Goal: Navigation & Orientation: Find specific page/section

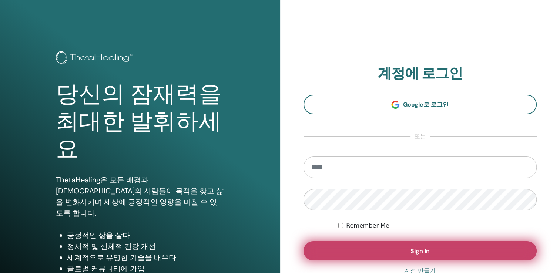
type input "**********"
click at [429, 250] on span "Sign In" at bounding box center [419, 251] width 19 height 8
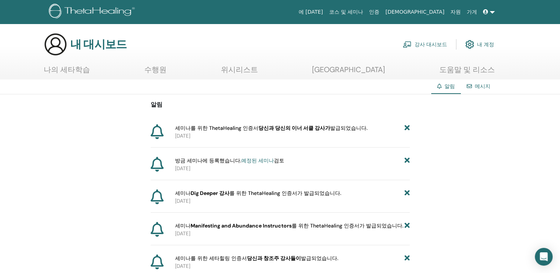
click at [75, 68] on link "나의 세타학습" at bounding box center [67, 72] width 46 height 14
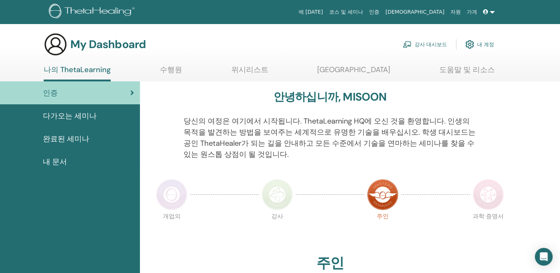
click at [76, 137] on span "완료된 세미나" at bounding box center [66, 138] width 46 height 11
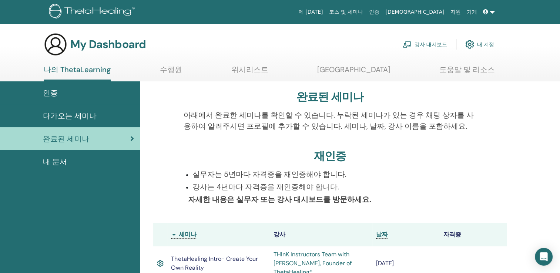
click at [53, 91] on span "인증" at bounding box center [50, 92] width 15 height 11
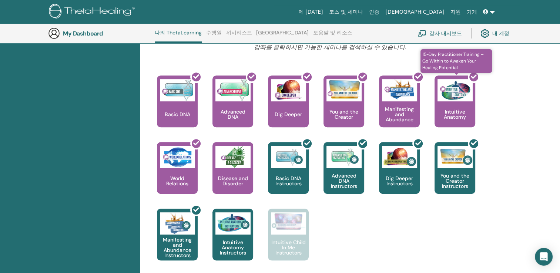
scroll to position [278, 0]
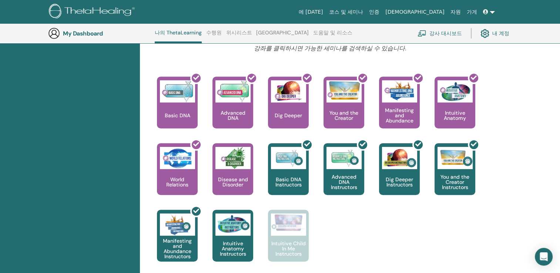
click at [444, 34] on link "강사 대시보드" at bounding box center [439, 33] width 44 height 16
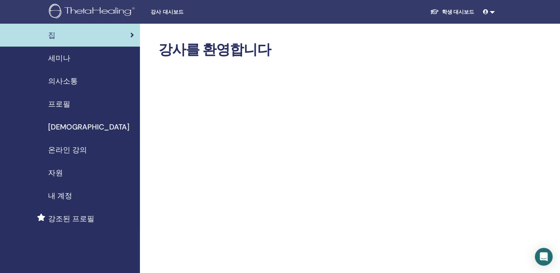
click at [67, 58] on span "세미나" at bounding box center [59, 58] width 22 height 11
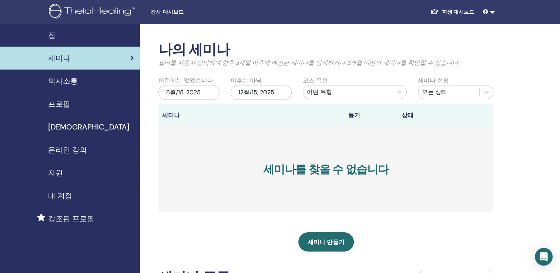
click at [75, 151] on span "온라인 강의" at bounding box center [67, 149] width 39 height 11
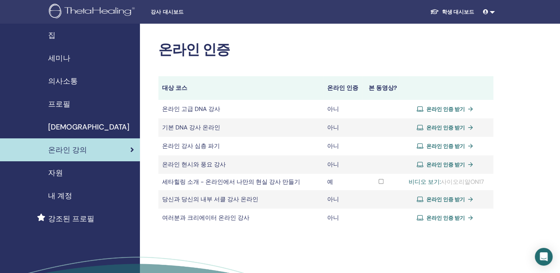
click at [64, 194] on span "내 계정" at bounding box center [60, 195] width 24 height 11
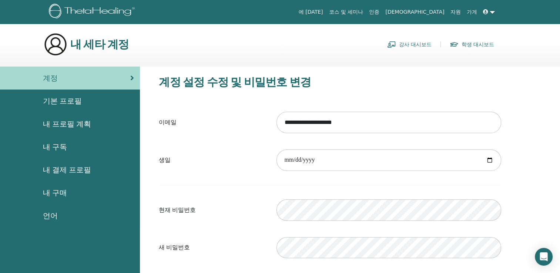
click at [58, 192] on span "내 구매" at bounding box center [55, 192] width 24 height 11
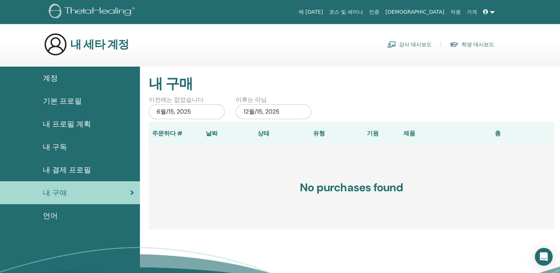
click at [428, 44] on link "강사 대시보드" at bounding box center [409, 44] width 44 height 12
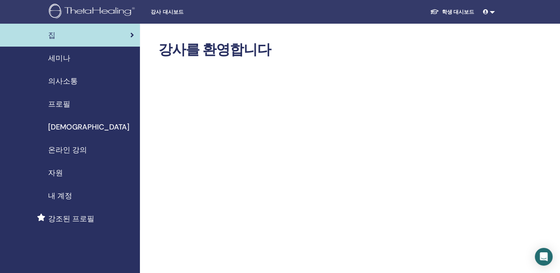
click at [169, 11] on span "강사 대시보드" at bounding box center [206, 12] width 111 height 8
click at [175, 11] on span "강사 대시보드" at bounding box center [206, 12] width 111 height 8
click at [471, 10] on font "학생 대시보드" at bounding box center [458, 12] width 32 height 7
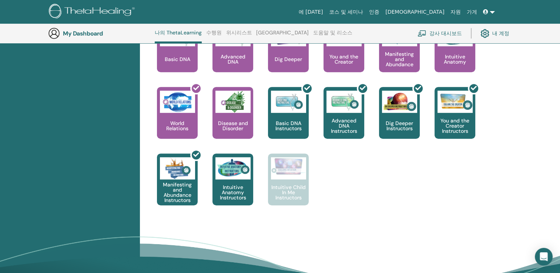
scroll to position [352, 0]
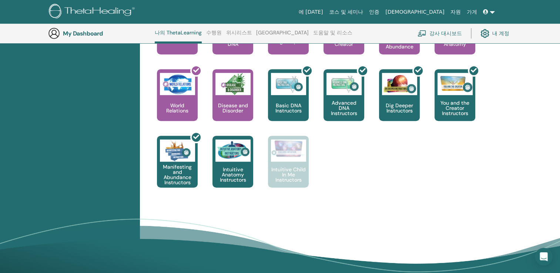
click at [497, 33] on link "내 계정" at bounding box center [494, 33] width 29 height 16
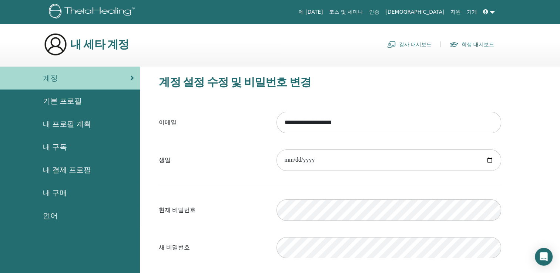
click at [366, 10] on link "코스 및 세미나" at bounding box center [346, 12] width 40 height 14
click at [436, 12] on link "[DEMOGRAPHIC_DATA]" at bounding box center [414, 12] width 65 height 14
